Goal: Navigation & Orientation: Find specific page/section

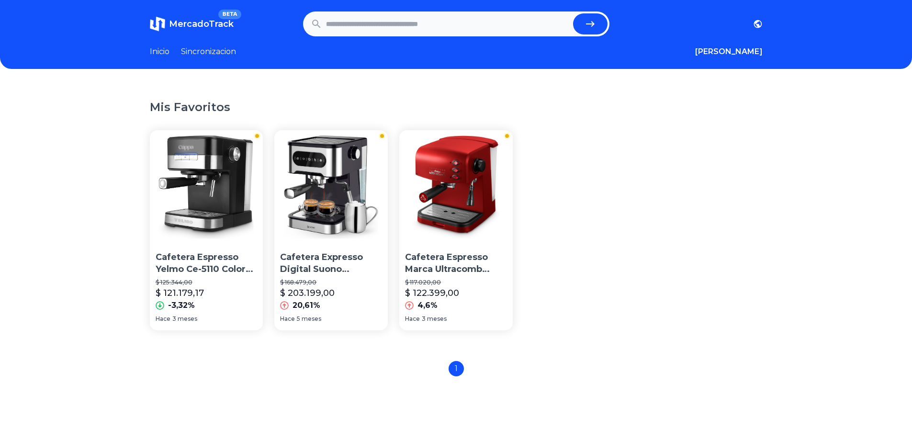
click at [214, 207] on img at bounding box center [206, 186] width 113 height 113
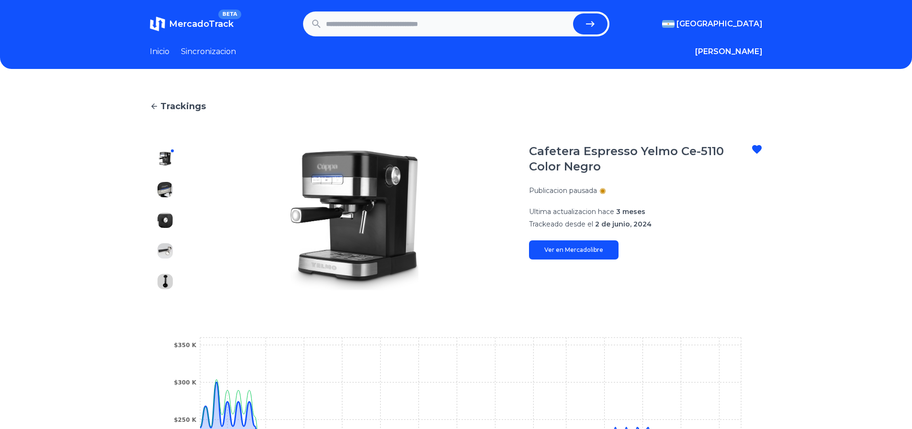
click at [158, 105] on icon at bounding box center [154, 106] width 9 height 9
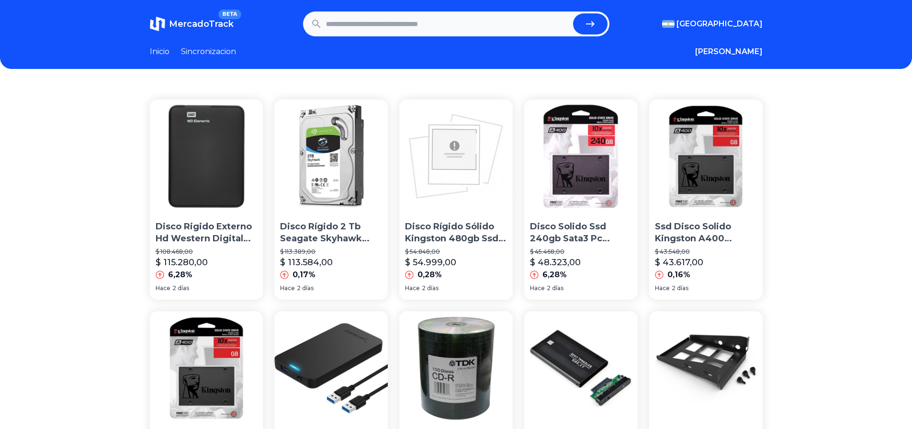
click at [159, 51] on link "Inicio" at bounding box center [160, 51] width 20 height 11
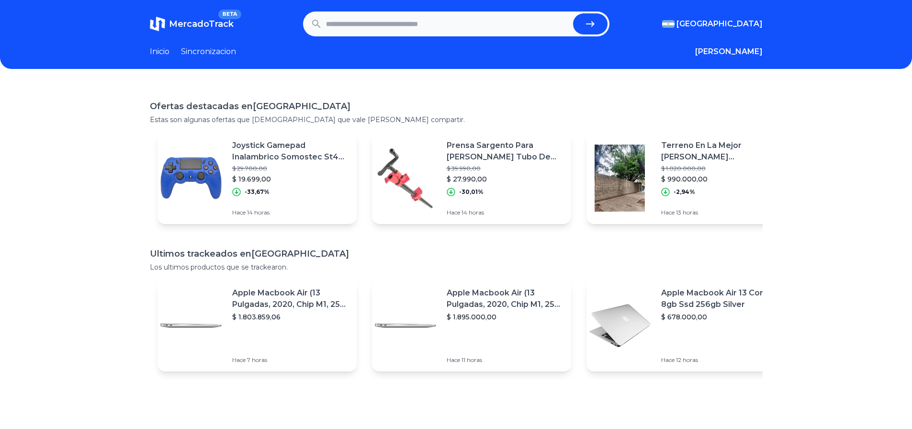
scroll to position [48, 0]
